Goal: Task Accomplishment & Management: Use online tool/utility

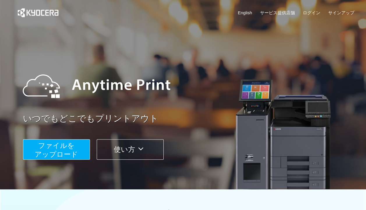
click at [66, 162] on div "いつでもどこでもプリントアウト ファイルを ​​アップロード 使い方" at bounding box center [182, 109] width 349 height 163
click at [64, 156] on span "ファイルを ​​アップロード" at bounding box center [56, 149] width 43 height 17
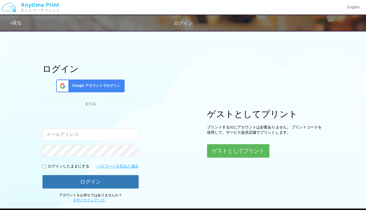
click at [114, 89] on div "Google アカウントでログイン" at bounding box center [90, 85] width 68 height 13
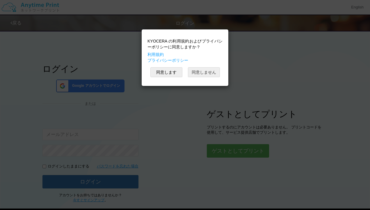
click at [191, 72] on button "同意しません" at bounding box center [204, 72] width 32 height 10
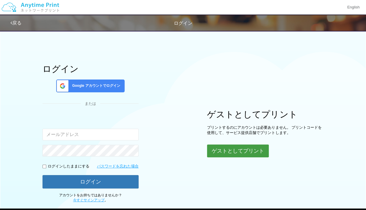
click at [223, 148] on button "ゲストとしてプリント" at bounding box center [238, 150] width 62 height 13
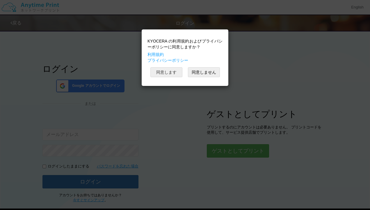
click at [165, 73] on button "同意します" at bounding box center [166, 72] width 32 height 10
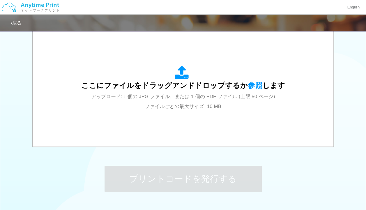
scroll to position [192, 0]
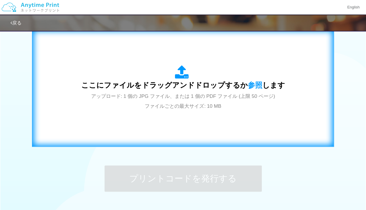
click at [187, 91] on div "ここにファイルをドラッグアンドドロップするか 参照 します アップロード: 1 個の JPG ファイル、または 1 個の PDF ファイル (上限 50 ペー…" at bounding box center [183, 87] width 204 height 45
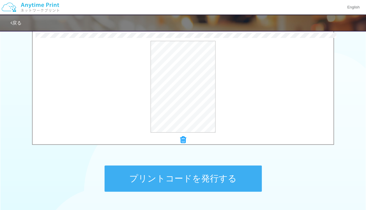
click at [134, 172] on button "プリントコードを発行する" at bounding box center [182, 178] width 157 height 26
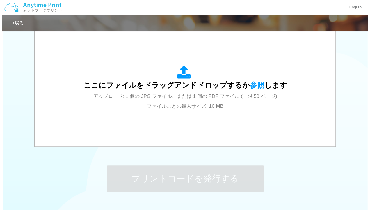
scroll to position [0, 0]
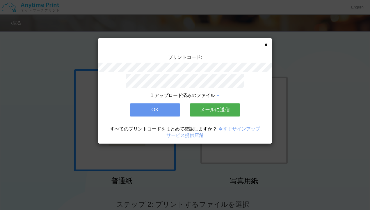
click at [200, 103] on button "メールに送信" at bounding box center [215, 109] width 50 height 13
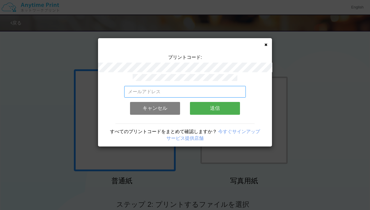
click at [173, 87] on input "email" at bounding box center [185, 92] width 122 height 12
type input "[EMAIL_ADDRESS][DOMAIN_NAME]"
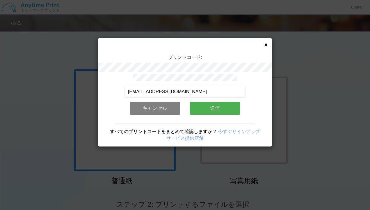
click at [207, 102] on button "送信" at bounding box center [215, 108] width 50 height 13
